Goal: Information Seeking & Learning: Find specific fact

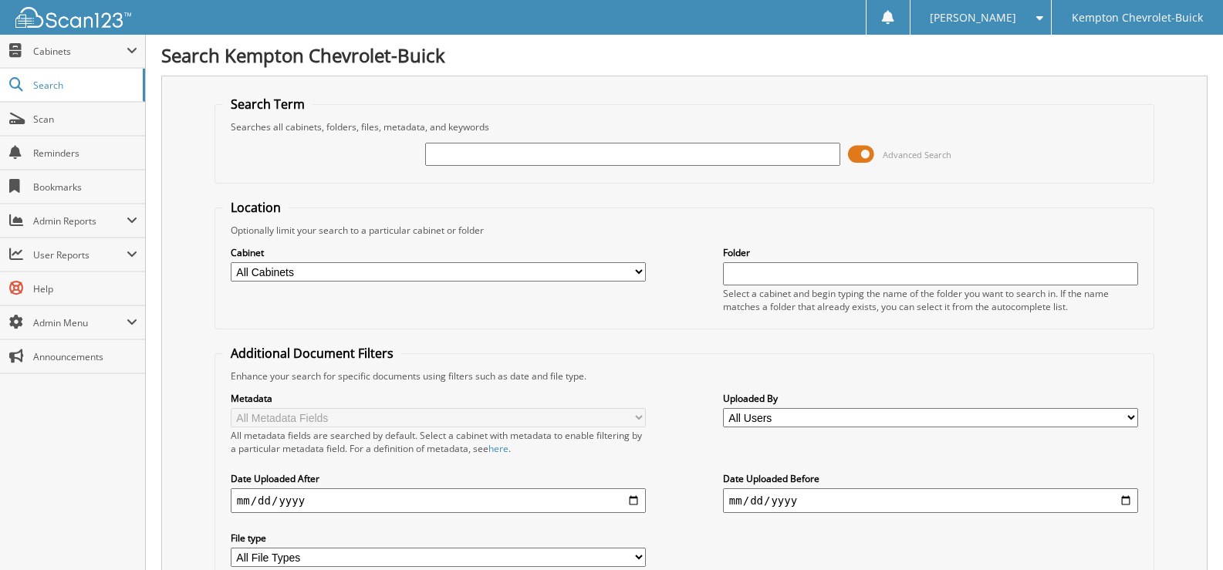
drag, startPoint x: 0, startPoint y: 0, endPoint x: 584, endPoint y: 149, distance: 602.6
click at [584, 150] on input "text" at bounding box center [632, 154] width 415 height 23
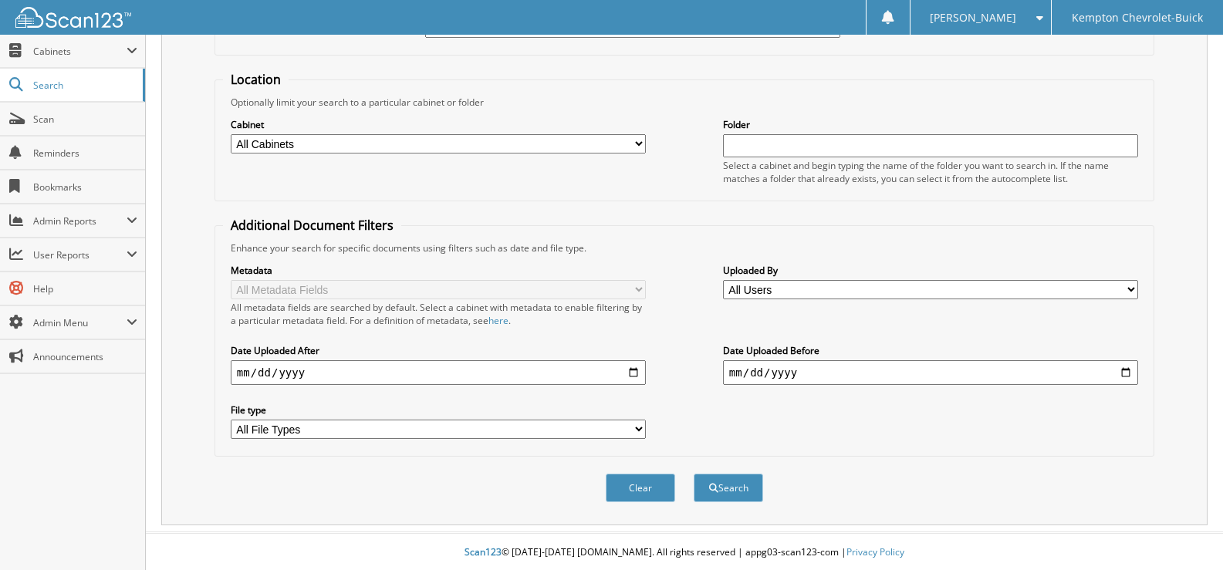
scroll to position [130, 0]
type input "41876"
click at [731, 496] on button "Search" at bounding box center [727, 486] width 69 height 29
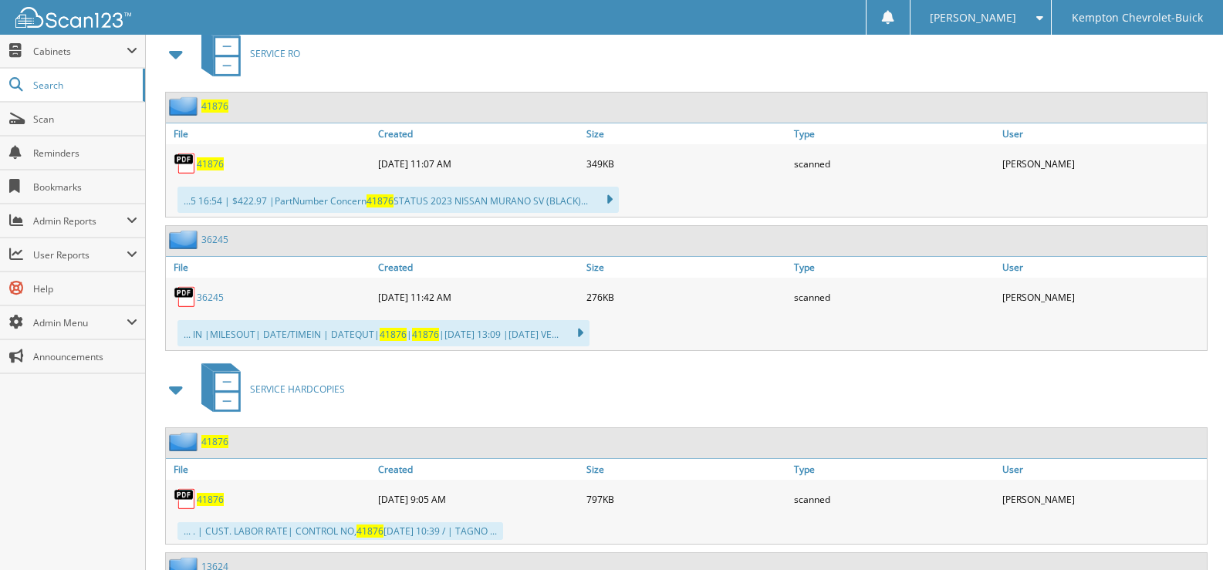
scroll to position [771, 0]
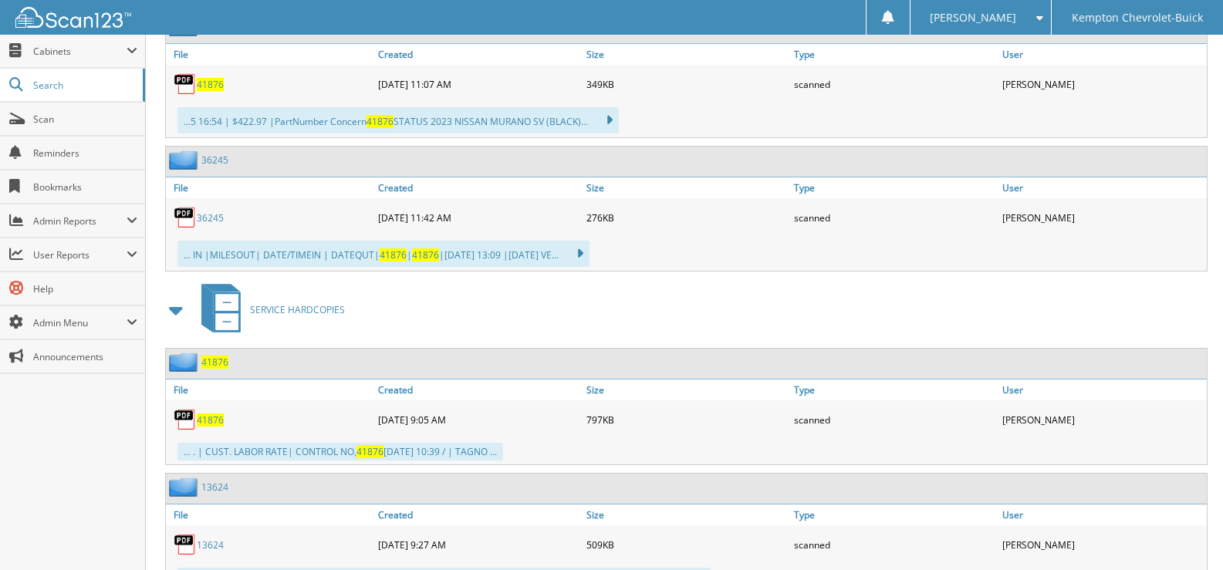
click at [221, 363] on span "41876" at bounding box center [214, 362] width 27 height 13
